Goal: Communication & Community: Answer question/provide support

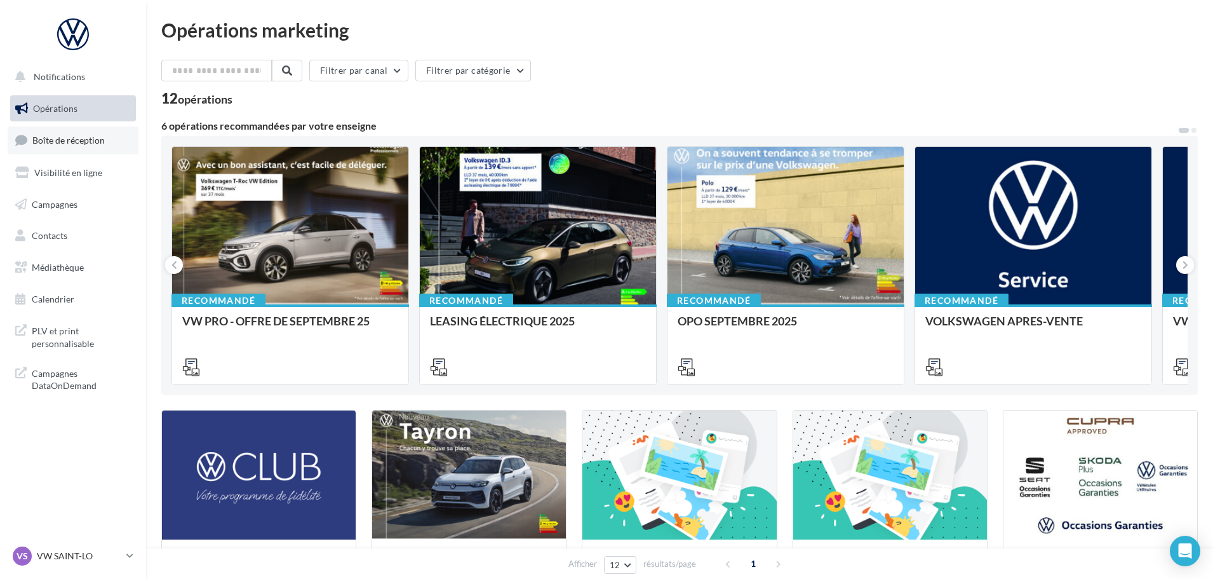
click at [83, 138] on span "Boîte de réception" at bounding box center [68, 140] width 72 height 11
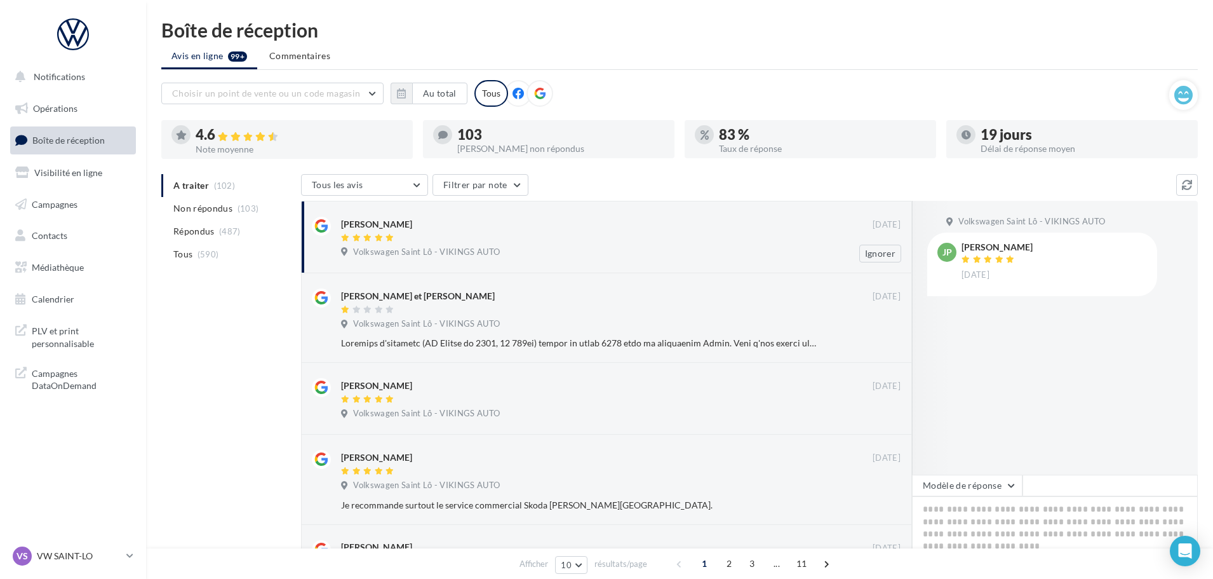
click at [428, 236] on div at bounding box center [607, 238] width 532 height 11
click at [619, 244] on div "Jean-Philippe NEPPER 21 sept. Volkswagen Saint Lô - VIKINGS AUTO Ignorer" at bounding box center [621, 240] width 560 height 46
click at [970, 492] on button "Modèle de réponse" at bounding box center [967, 486] width 111 height 22
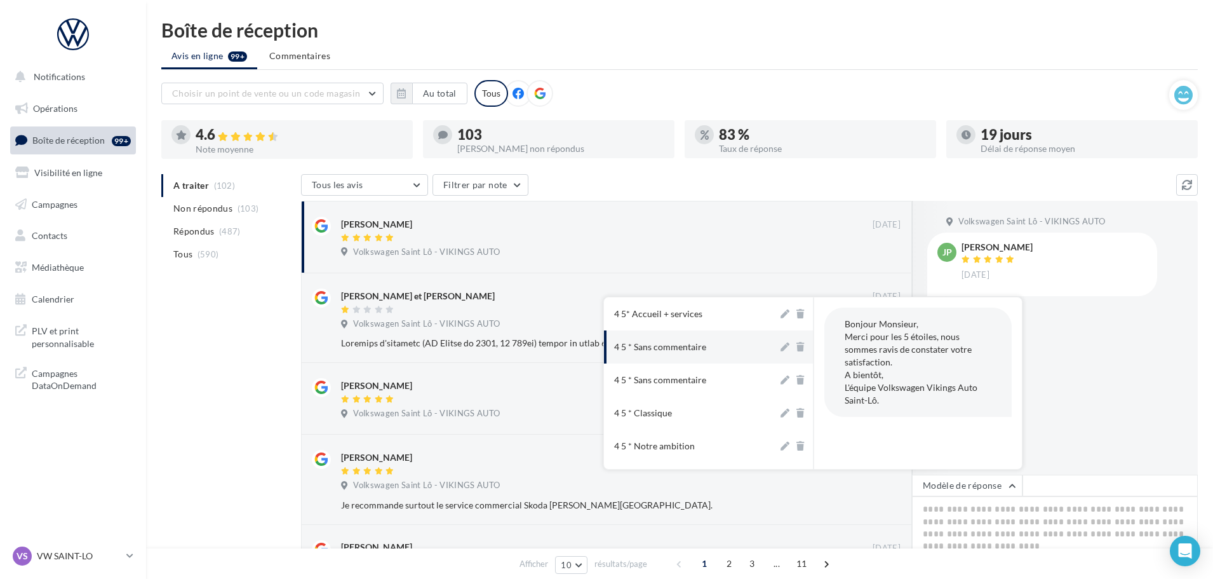
click at [698, 352] on div "4 5 * Sans commentaire" at bounding box center [660, 347] width 92 height 13
type textarea "**********"
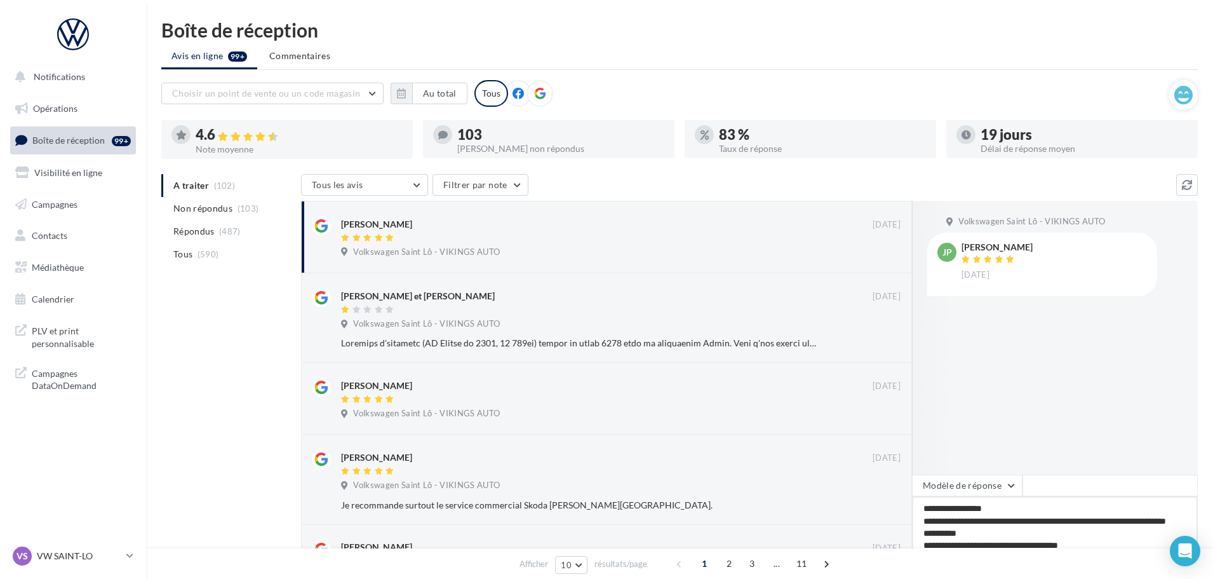
scroll to position [64, 0]
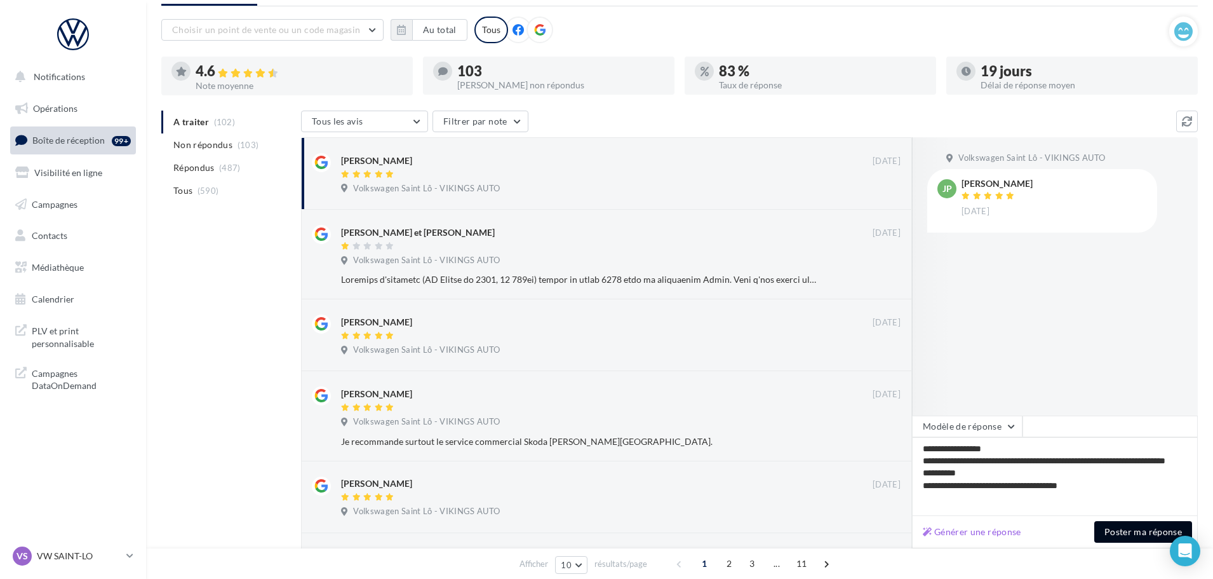
click at [1118, 528] on button "Poster ma réponse" at bounding box center [1144, 532] width 98 height 22
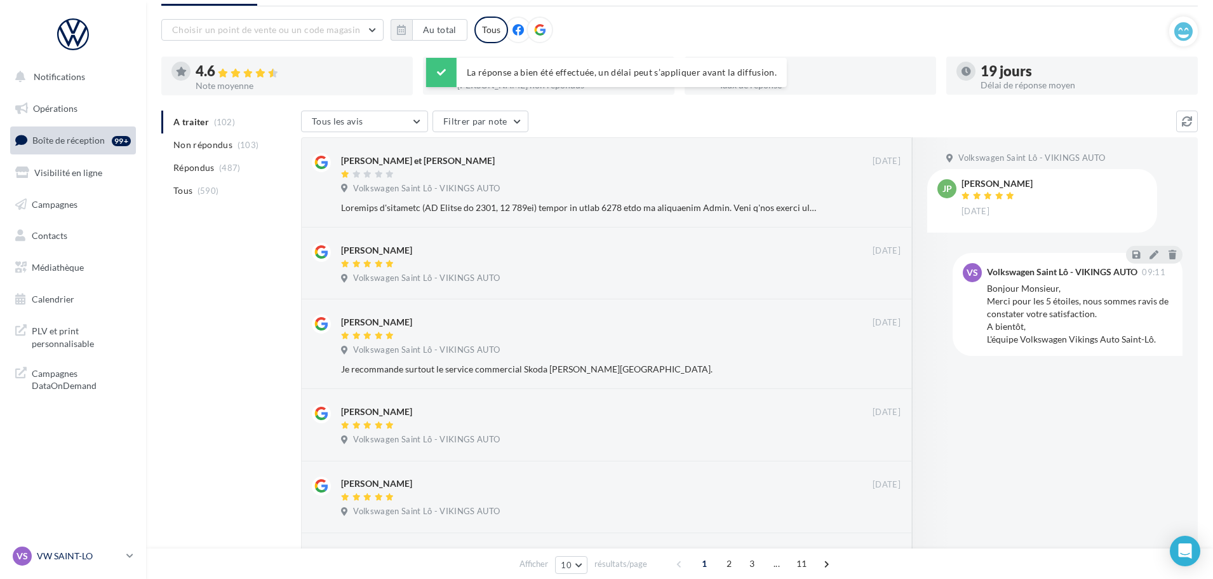
click at [83, 551] on p "VW SAINT-LO" at bounding box center [79, 556] width 84 height 13
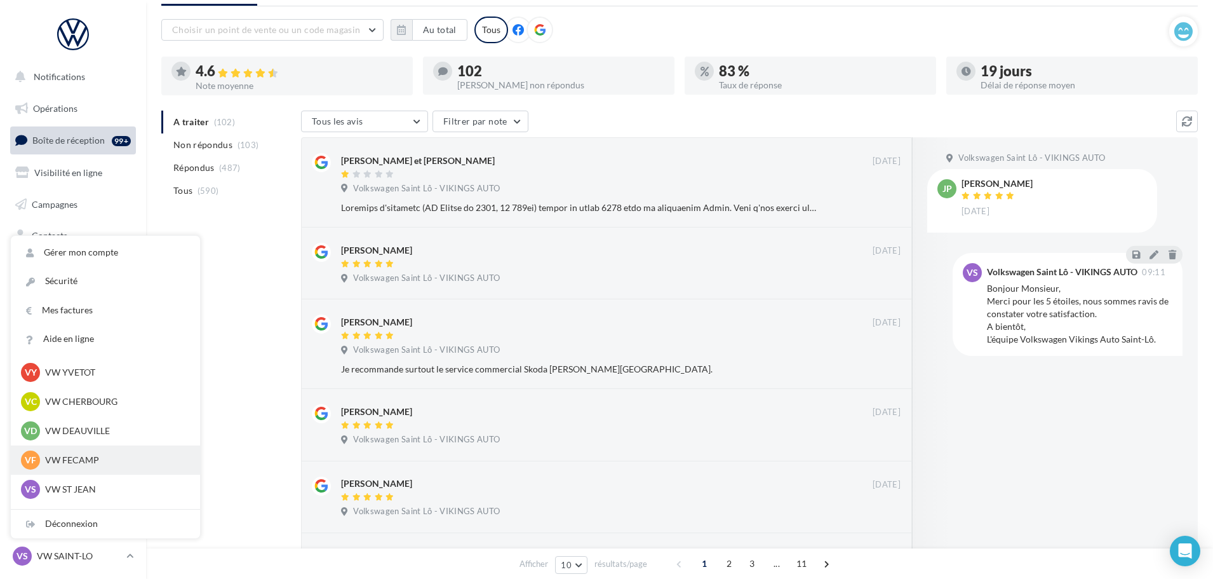
click at [86, 460] on p "VW FECAMP" at bounding box center [115, 460] width 140 height 13
